Goal: Task Accomplishment & Management: Complete application form

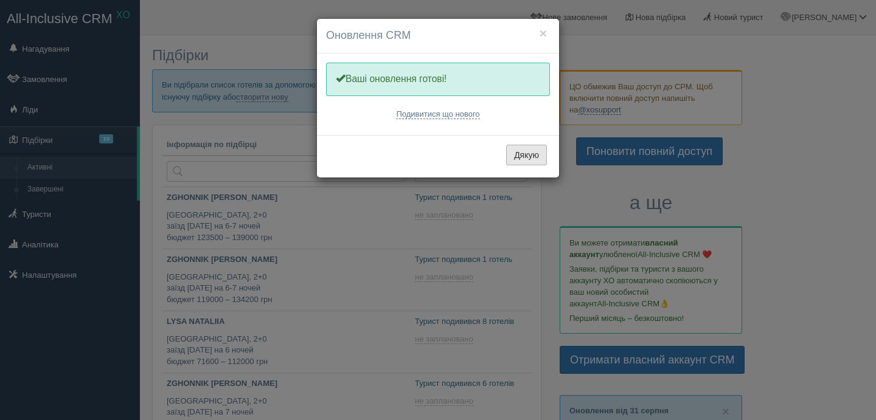
click at [510, 154] on button "Дякую" at bounding box center [526, 155] width 41 height 21
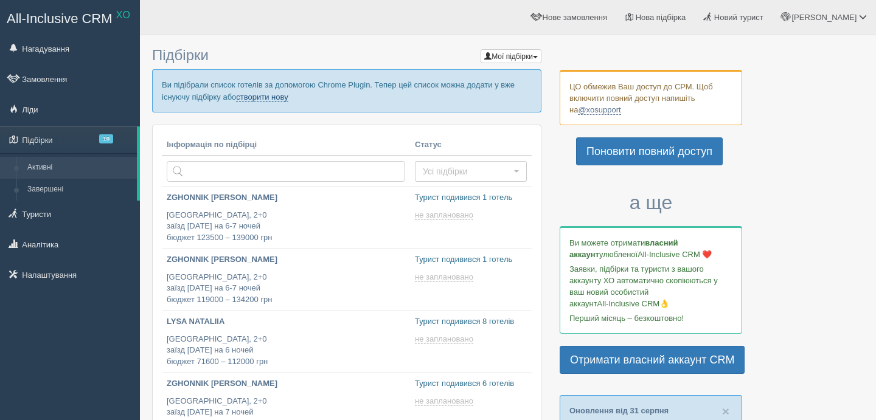
click at [288, 99] on link "створити нову" at bounding box center [262, 97] width 52 height 10
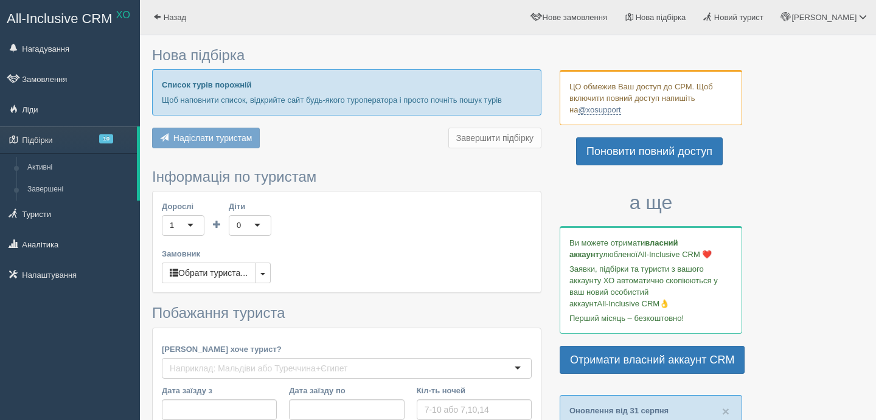
type input "6-7"
type input "51900"
type input "69200"
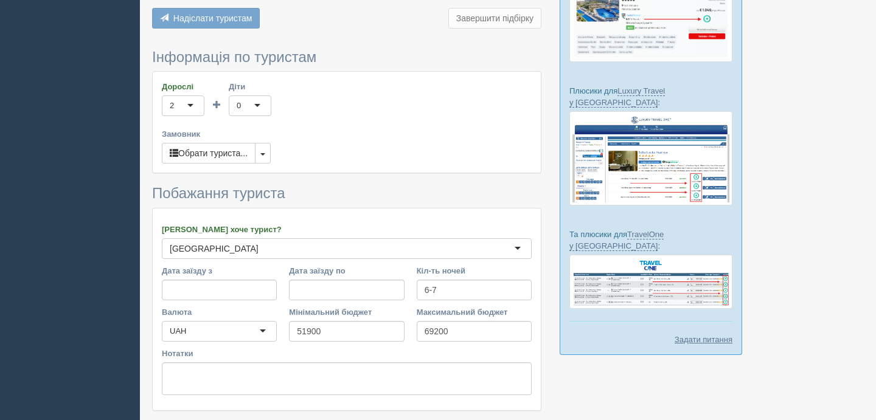
scroll to position [517, 0]
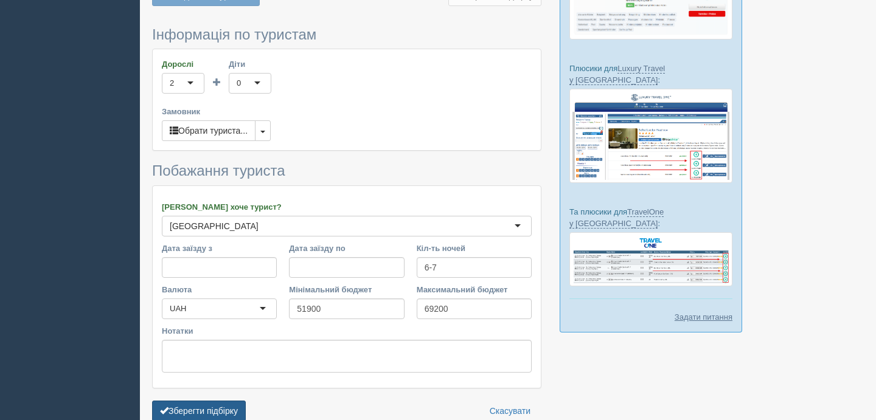
click at [232, 401] on button "Зберегти підбірку" at bounding box center [199, 411] width 94 height 21
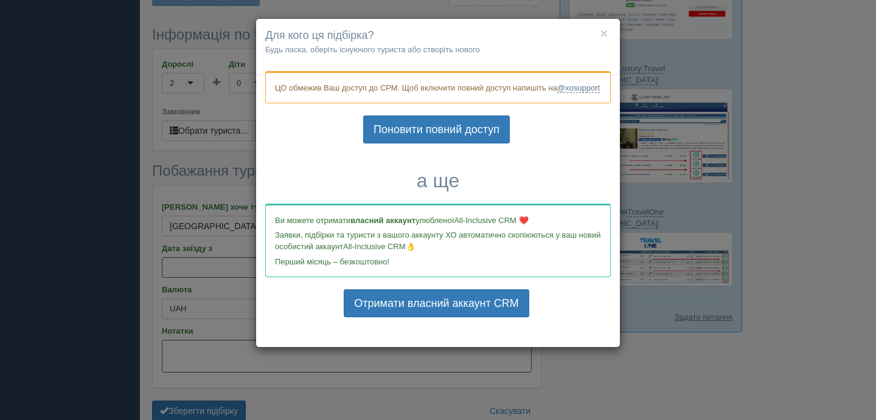
click at [248, 381] on div "× Для кого ця підбірка? Будь ласка, оберіть існуючого туриста або створіть ново…" at bounding box center [438, 210] width 876 height 420
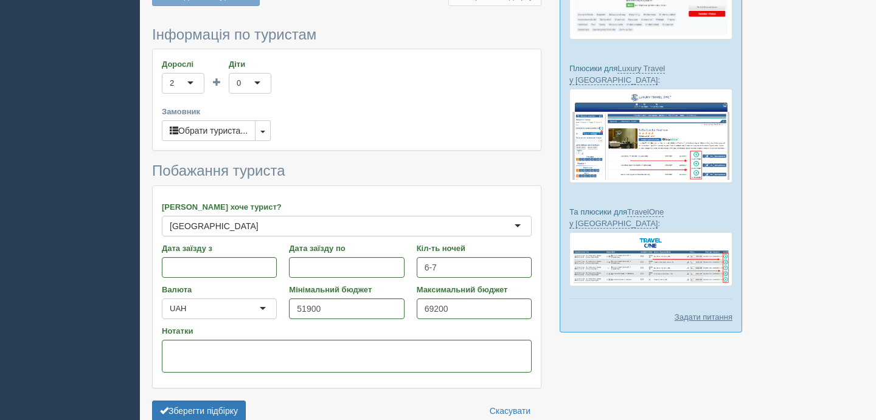
click at [224, 413] on form "Інформація по туристам Дорослі 2 2 1 2 3 4 5 6 7 8 9 10 11 12 13 14 15 16 17 18…" at bounding box center [346, 227] width 389 height 401
click at [223, 401] on button "Зберегти підбірку" at bounding box center [199, 411] width 94 height 21
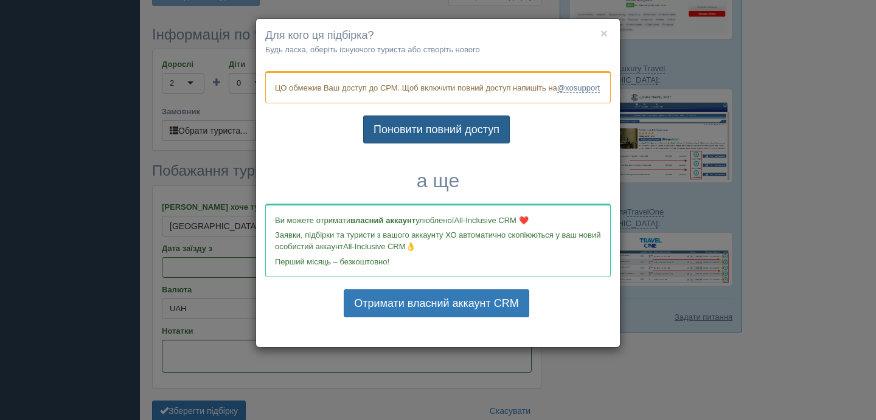
click at [493, 140] on link "Поновити повний доступ" at bounding box center [436, 130] width 147 height 28
